Goal: Information Seeking & Learning: Learn about a topic

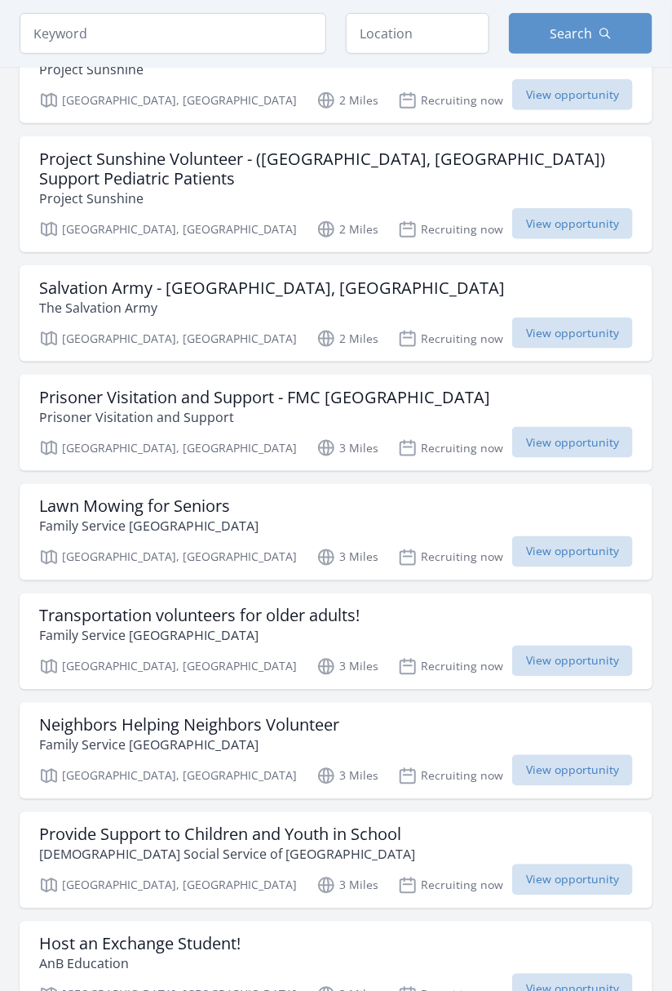
scroll to position [241, 0]
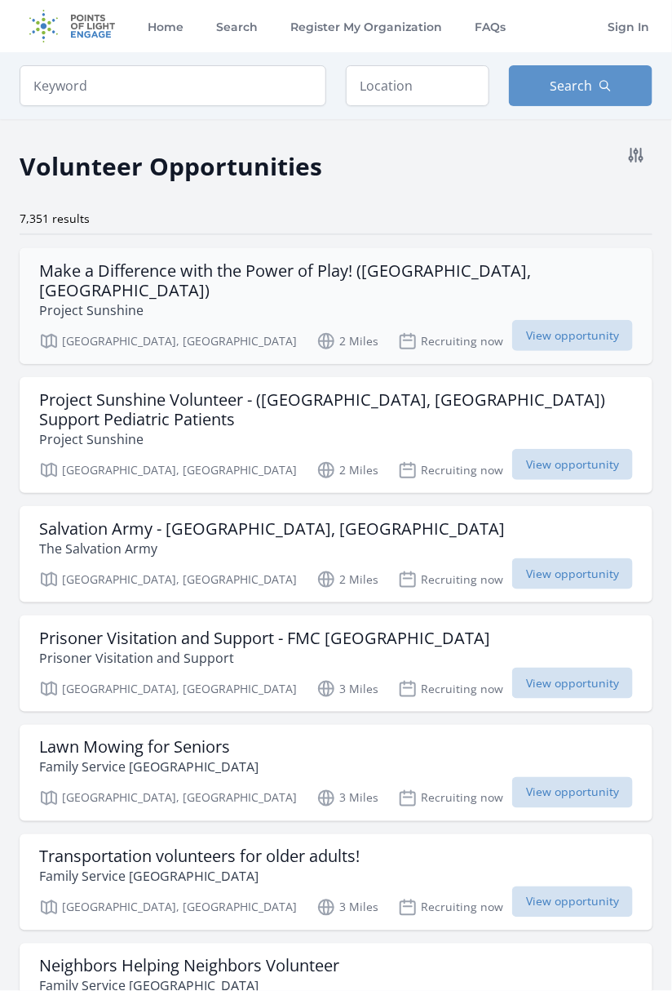
click at [517, 269] on div "Make a Difference with the Power of Play! (Rochester, MN) Project Sunshine" at bounding box center [336, 290] width 594 height 59
click at [344, 21] on link "Register My Organization" at bounding box center [366, 26] width 158 height 52
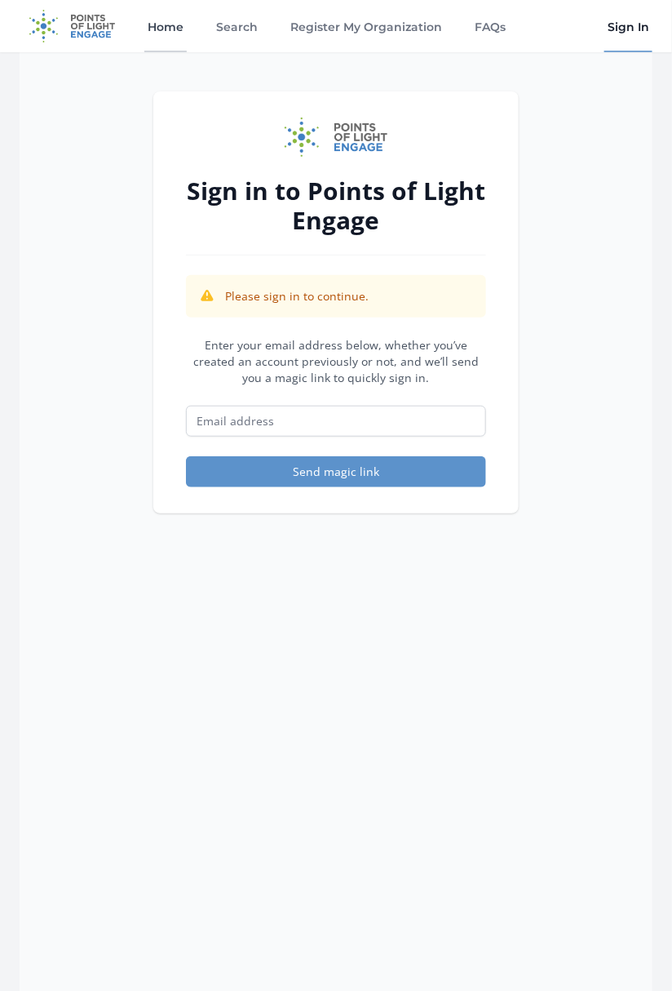
click at [162, 26] on link "Home" at bounding box center [165, 26] width 42 height 52
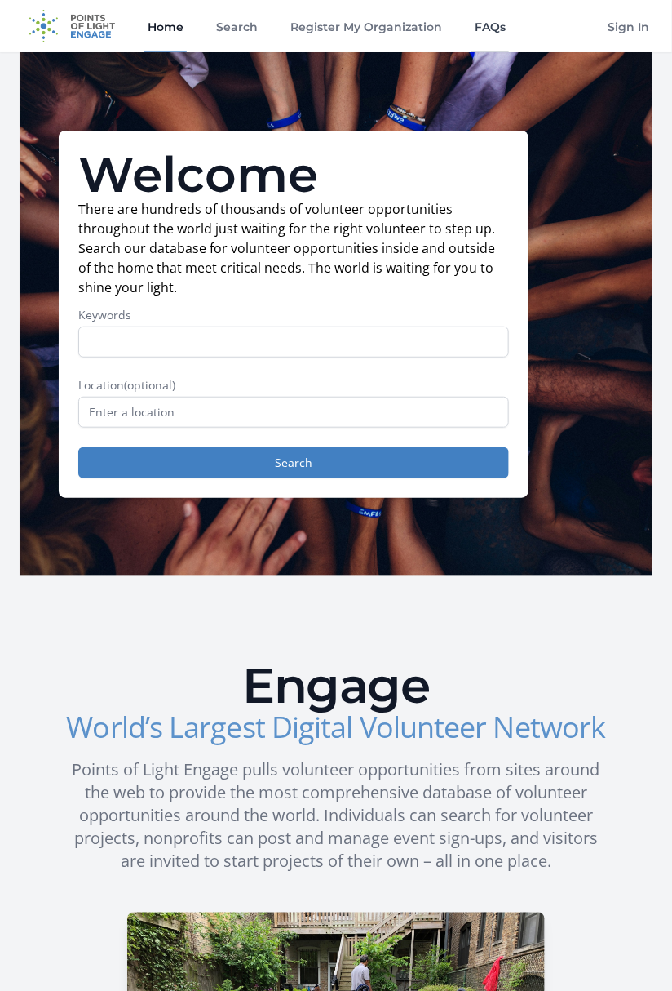
click at [472, 21] on link "FAQs" at bounding box center [491, 26] width 38 height 52
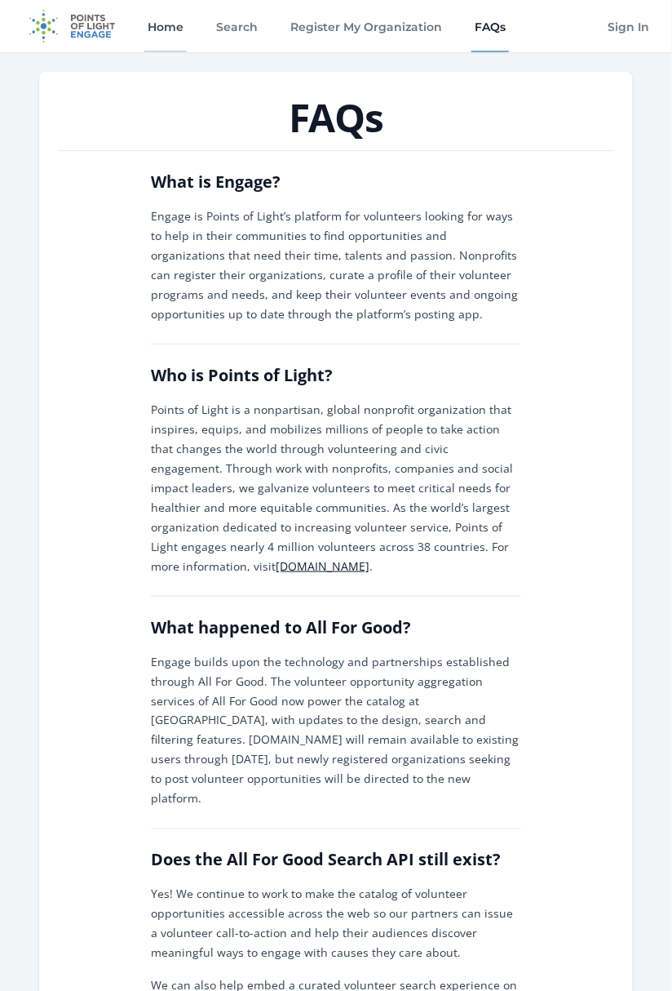
click at [162, 24] on link "Home" at bounding box center [165, 26] width 42 height 52
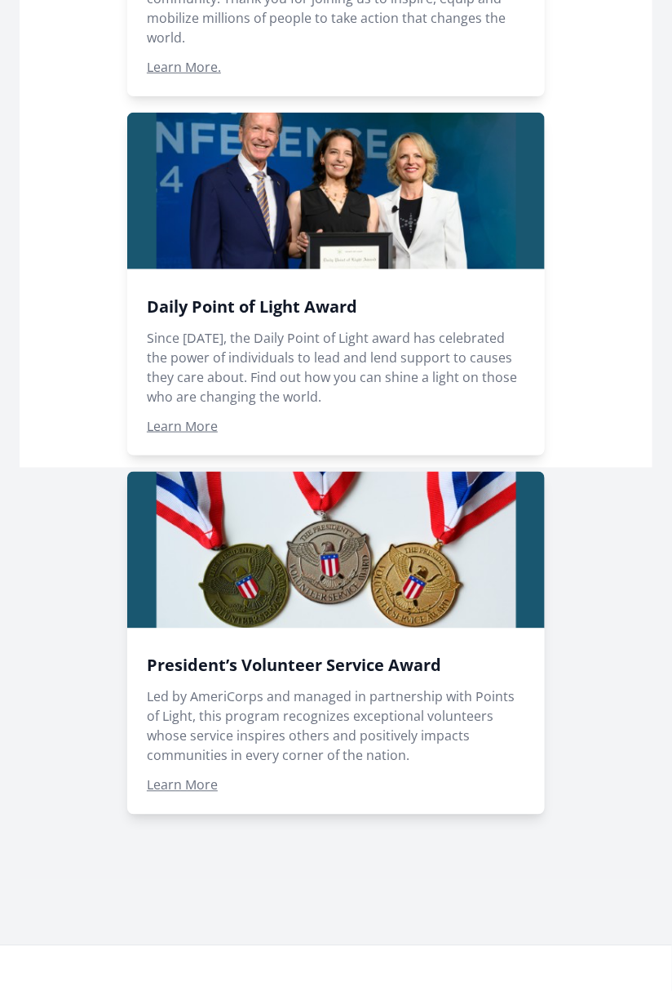
scroll to position [1649, 0]
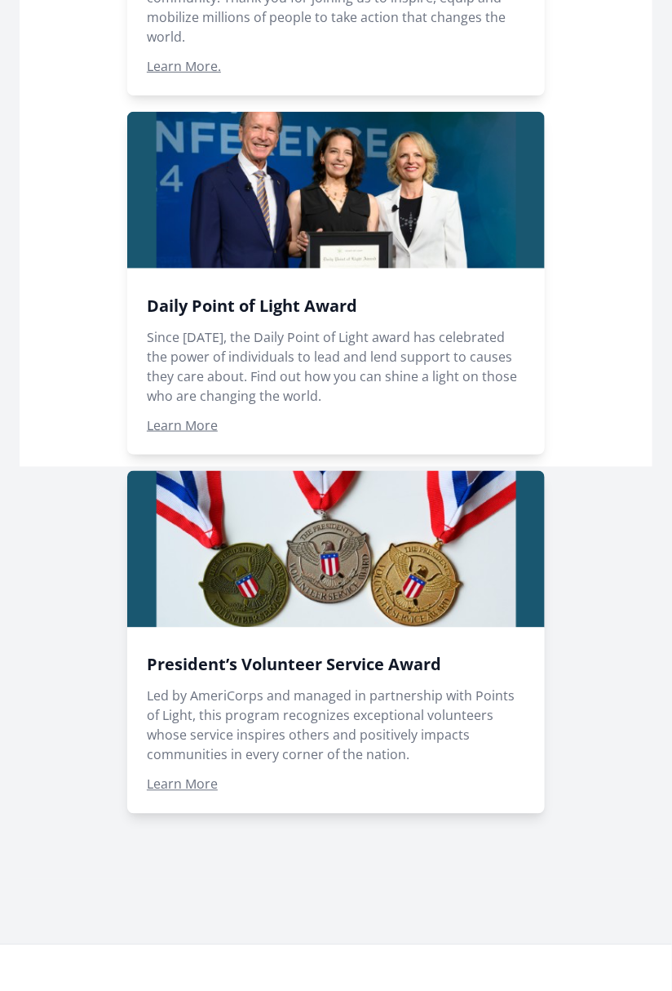
click at [532, 362] on span at bounding box center [336, 283] width 418 height 343
